Goal: Information Seeking & Learning: Learn about a topic

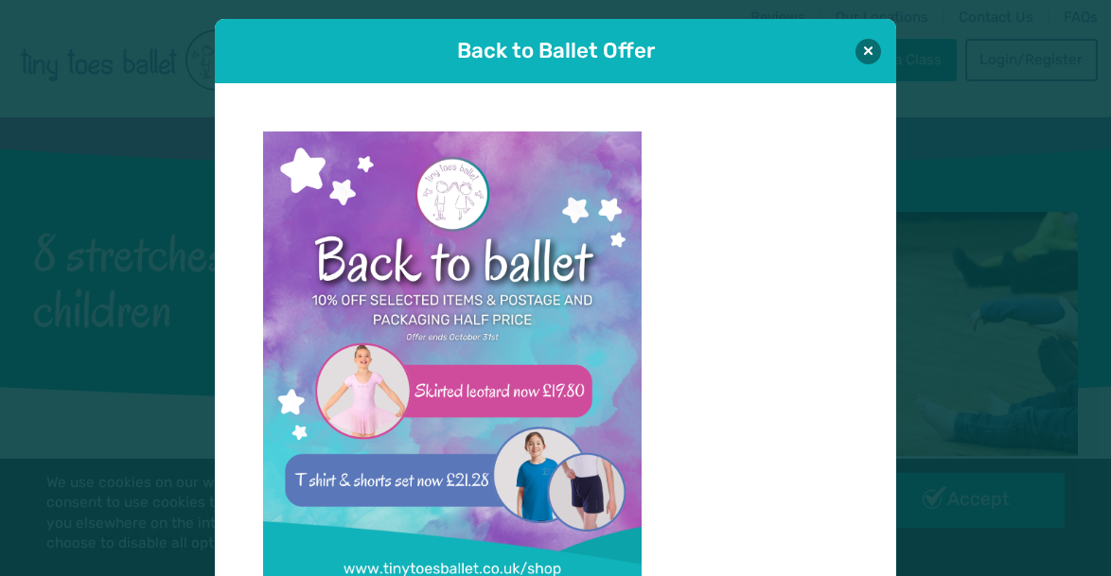
scroll to position [19, 0]
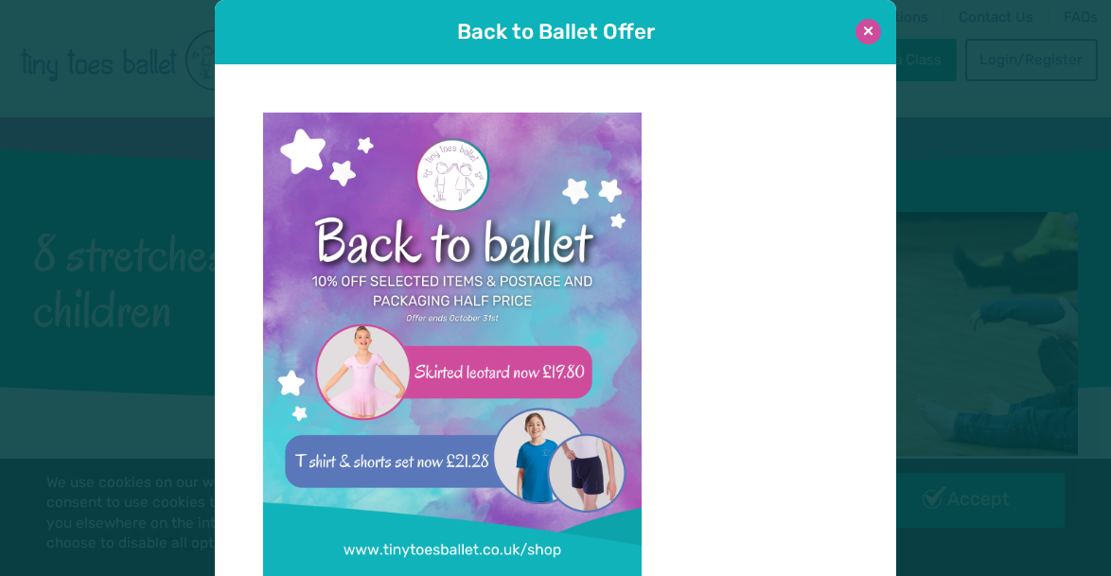
click at [860, 39] on button at bounding box center [869, 32] width 26 height 26
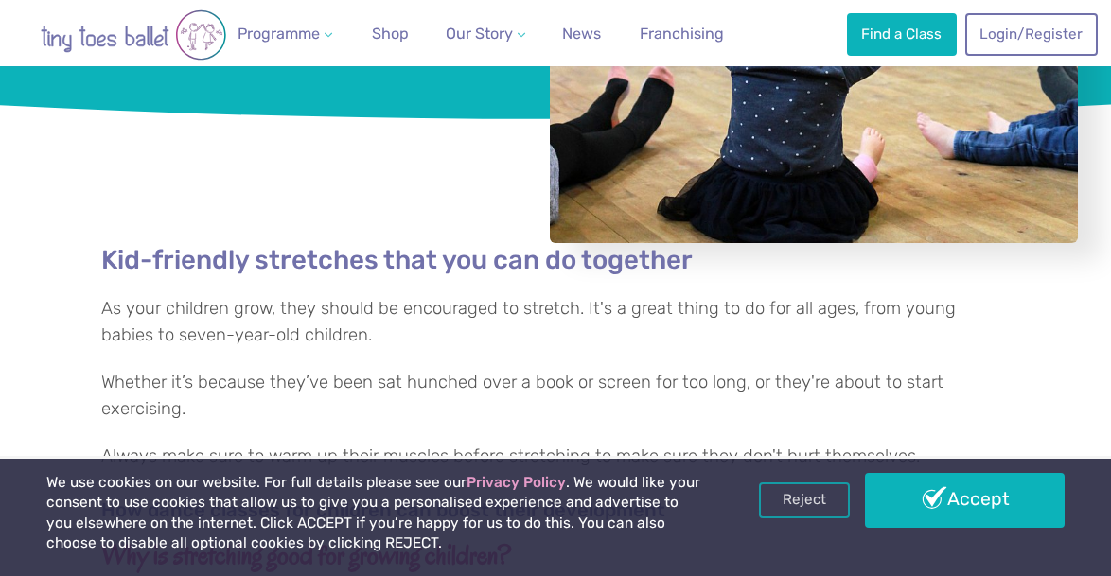
scroll to position [304, 0]
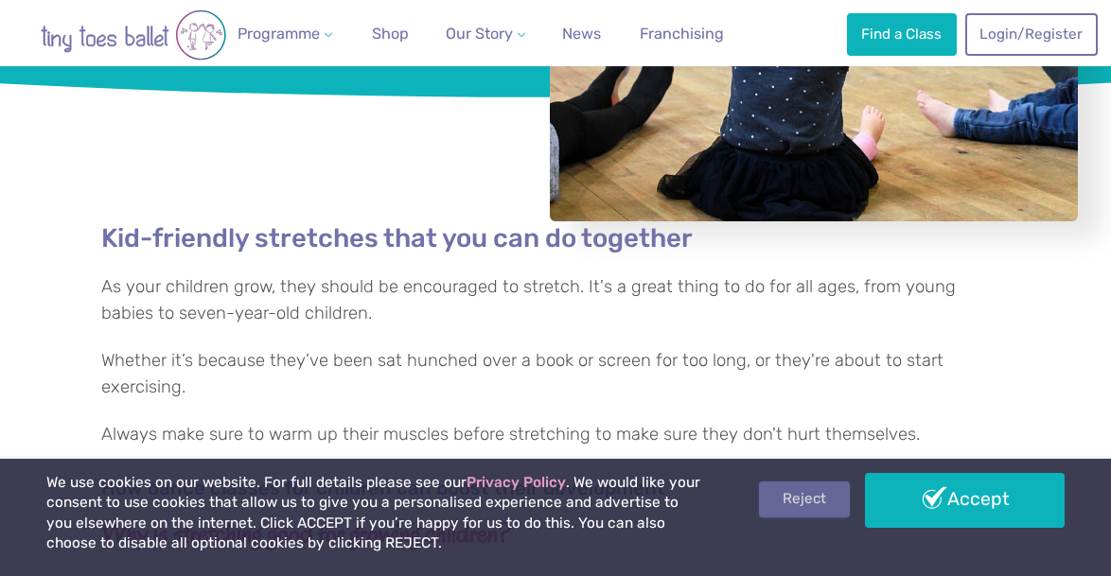
click at [802, 489] on link "Reject" at bounding box center [804, 500] width 91 height 36
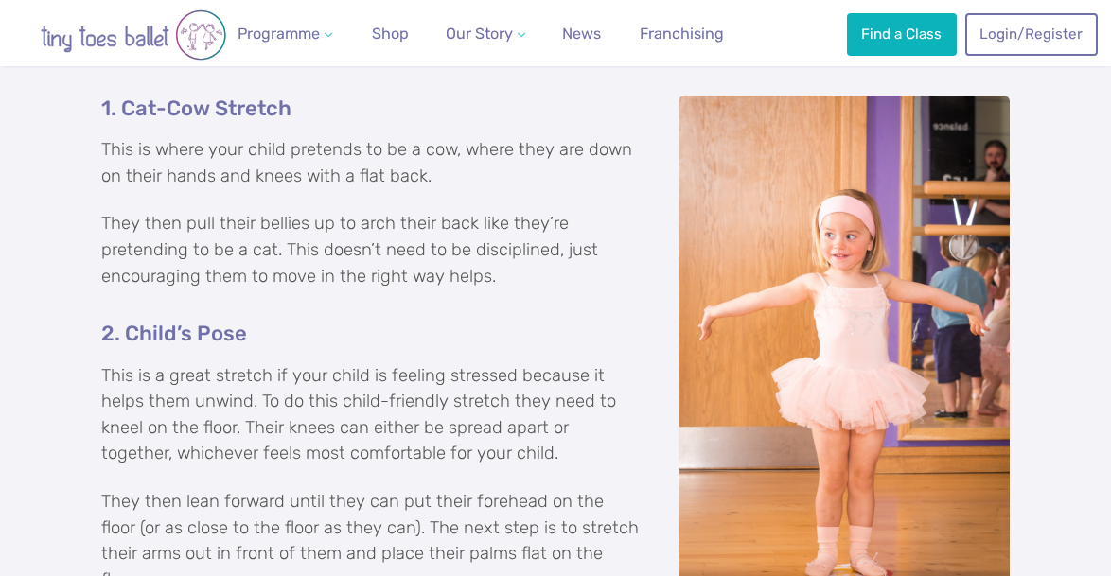
scroll to position [1363, 0]
